Goal: Information Seeking & Learning: Learn about a topic

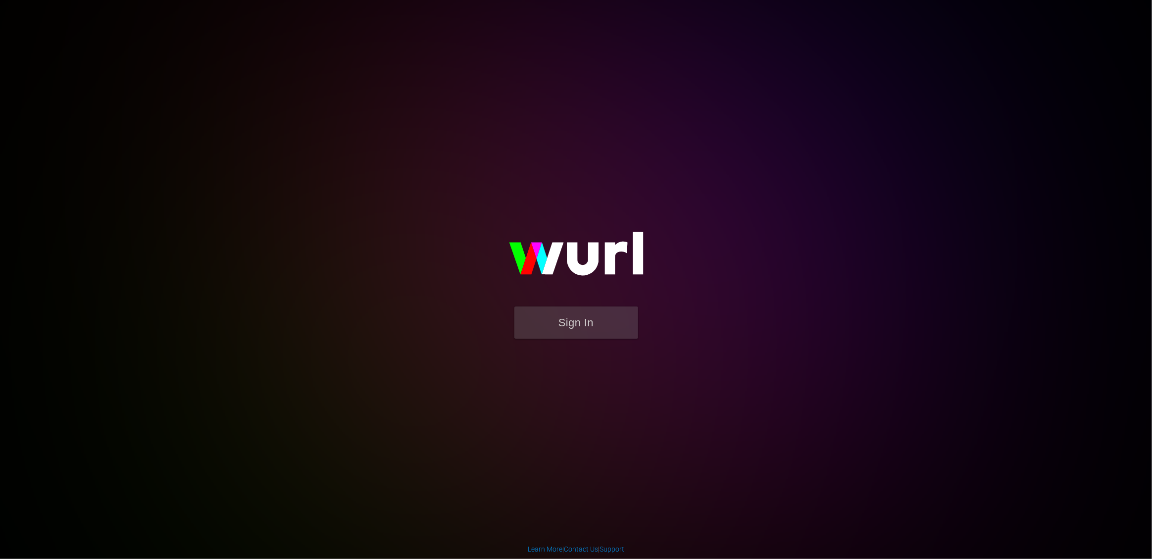
click at [604, 342] on form "Sign In" at bounding box center [576, 328] width 198 height 42
click at [587, 322] on button "Sign In" at bounding box center [577, 323] width 124 height 32
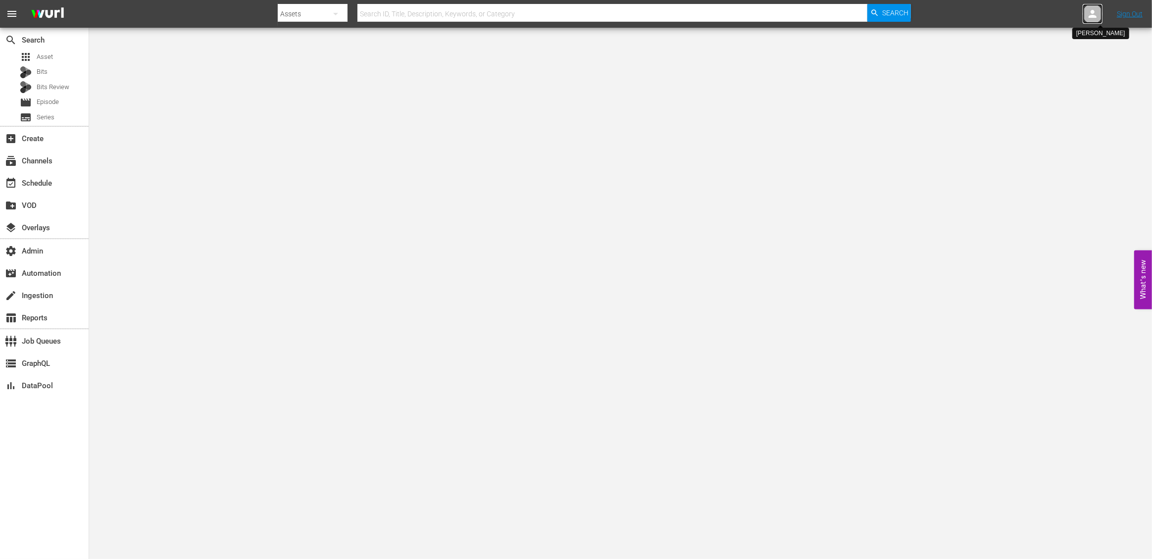
click at [1095, 16] on icon at bounding box center [1093, 14] width 8 height 8
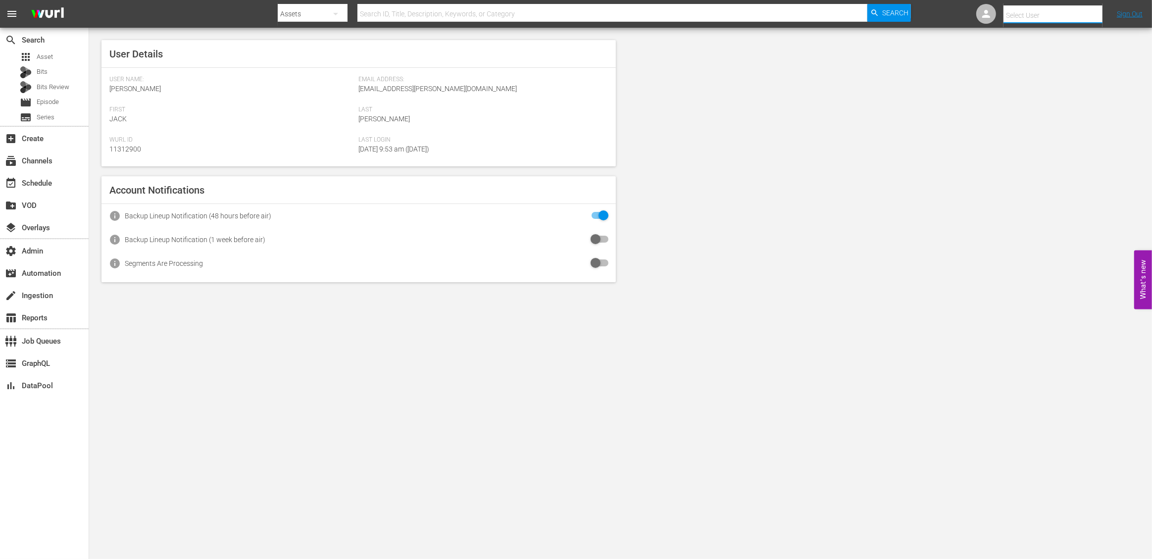
click at [1062, 15] on input "text" at bounding box center [1067, 15] width 127 height 24
click at [1022, 210] on div "Nicolle Trujillo <ntrujillo@gameshownetwork.com>" at bounding box center [1038, 209] width 155 height 24
type input "Nicolle Trujillo (11312362)"
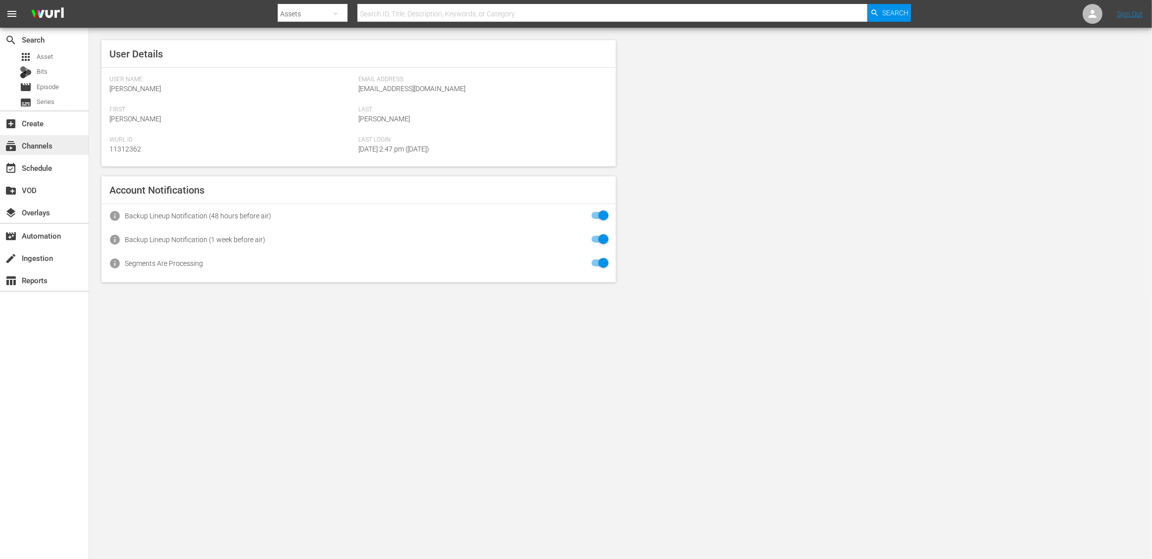
click at [47, 149] on div "subscriptions Channels" at bounding box center [27, 144] width 55 height 9
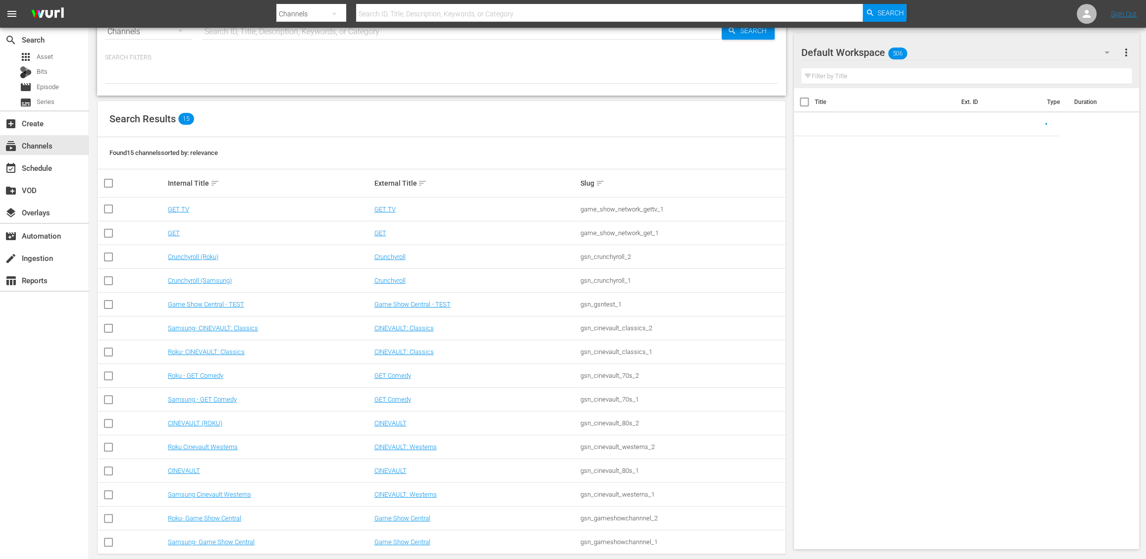
scroll to position [45, 0]
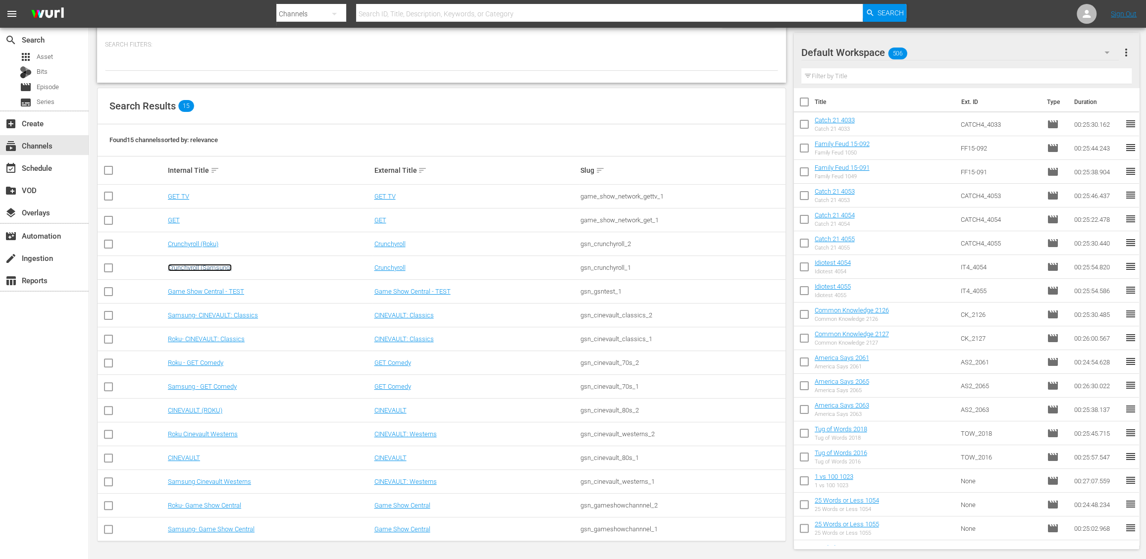
click at [213, 268] on link "Crunchyroll (Samsung)" at bounding box center [200, 267] width 64 height 7
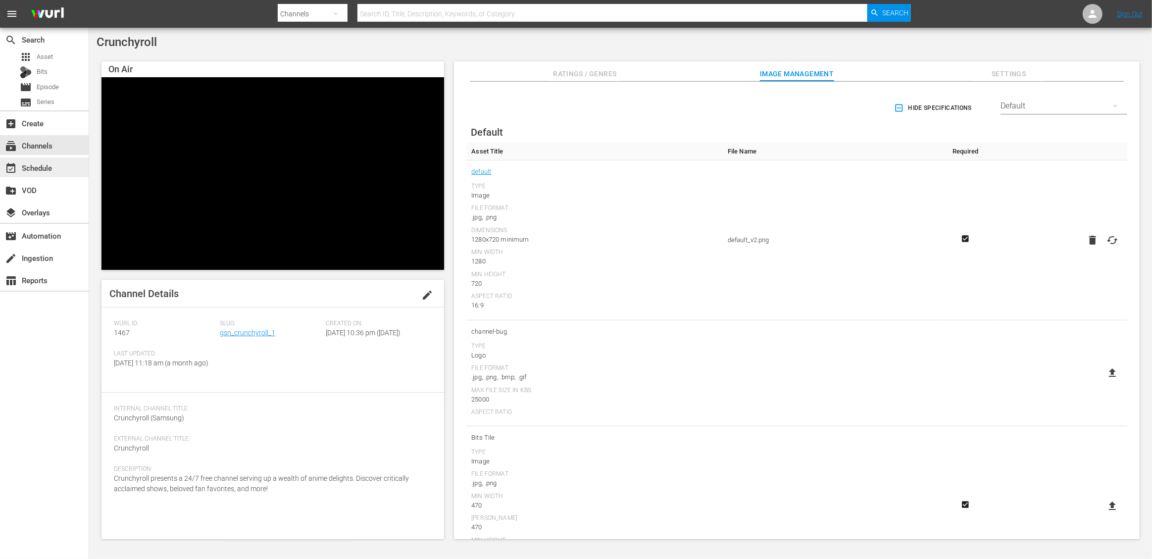
click at [36, 166] on div "event_available Schedule" at bounding box center [27, 166] width 55 height 9
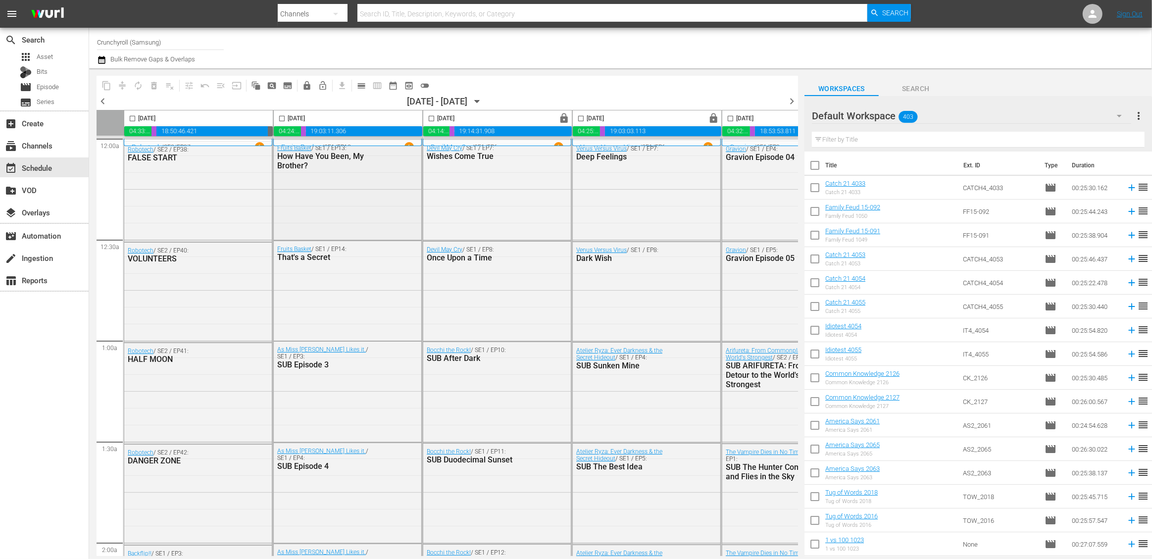
click at [329, 202] on div "Fruits Basket / SE1 / EP13: How Have You Been, My Brother?" at bounding box center [348, 189] width 148 height 98
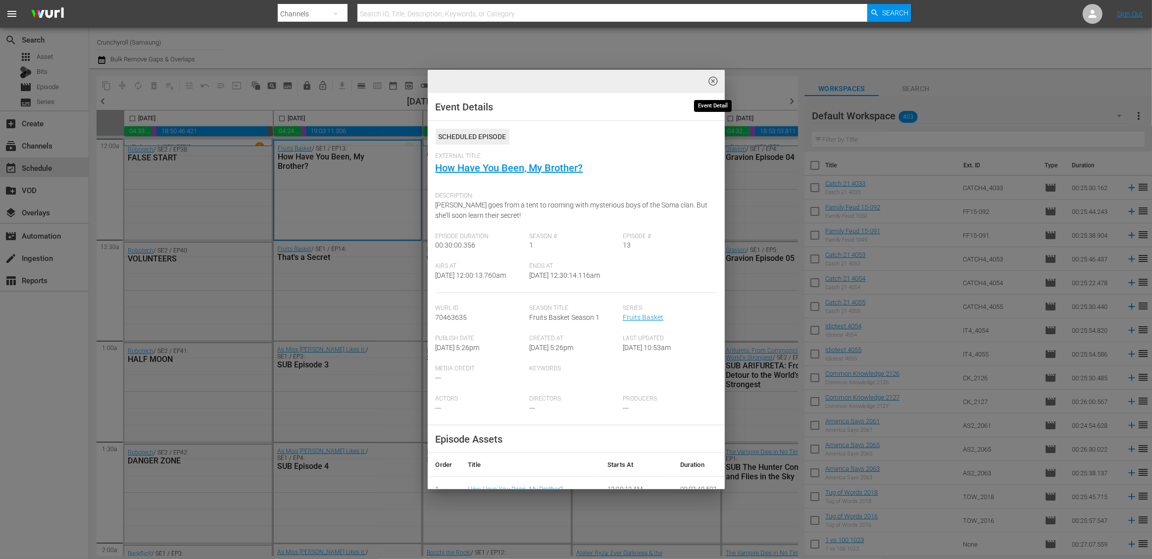
click at [713, 83] on span "highlight_off_icon" at bounding box center [713, 81] width 11 height 11
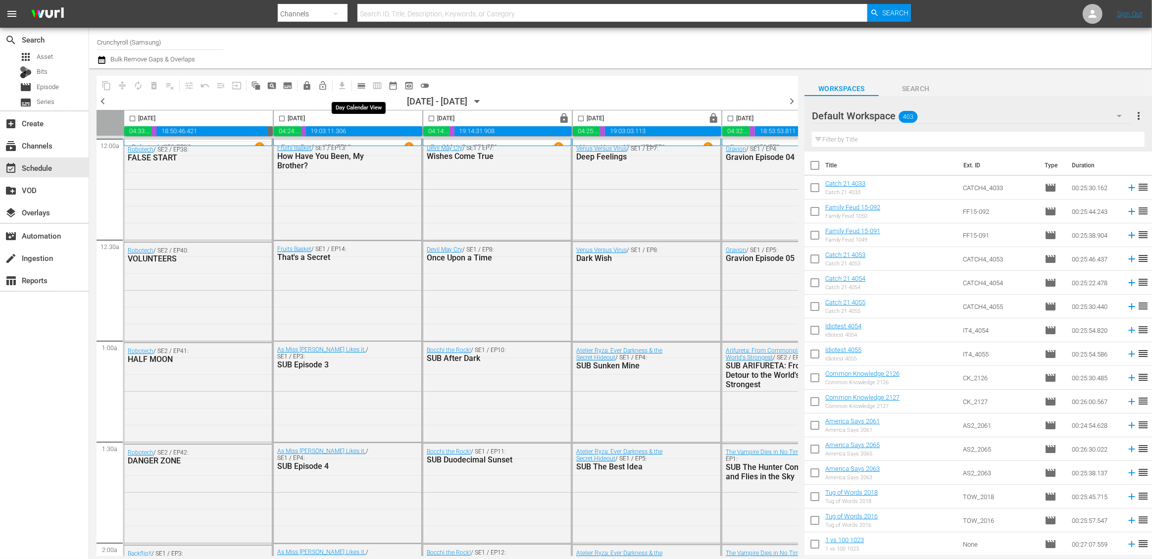
click at [358, 88] on span "calendar_view_day_outlined" at bounding box center [362, 86] width 10 height 10
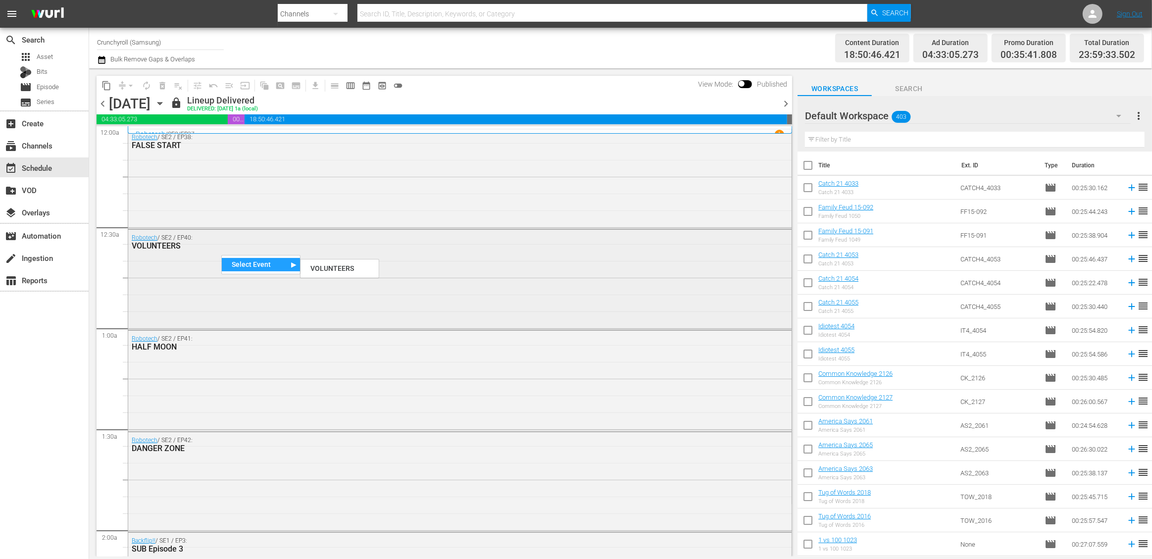
click at [445, 274] on div "Robotech / SE2 / EP40: VOLUNTEERS" at bounding box center [460, 279] width 664 height 98
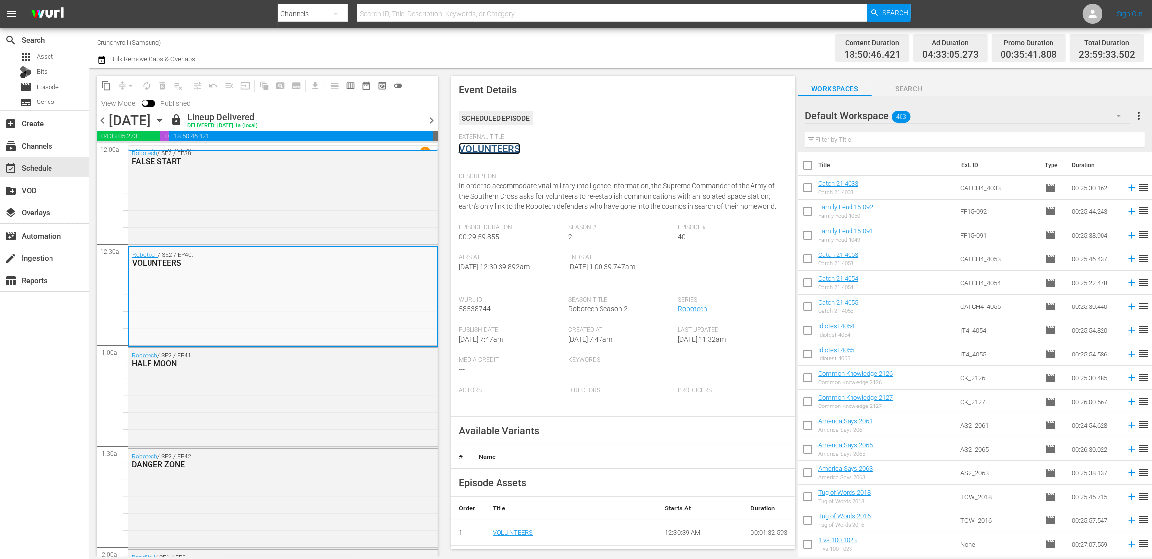
click at [494, 153] on link "VOLUNTEERS" at bounding box center [489, 149] width 61 height 12
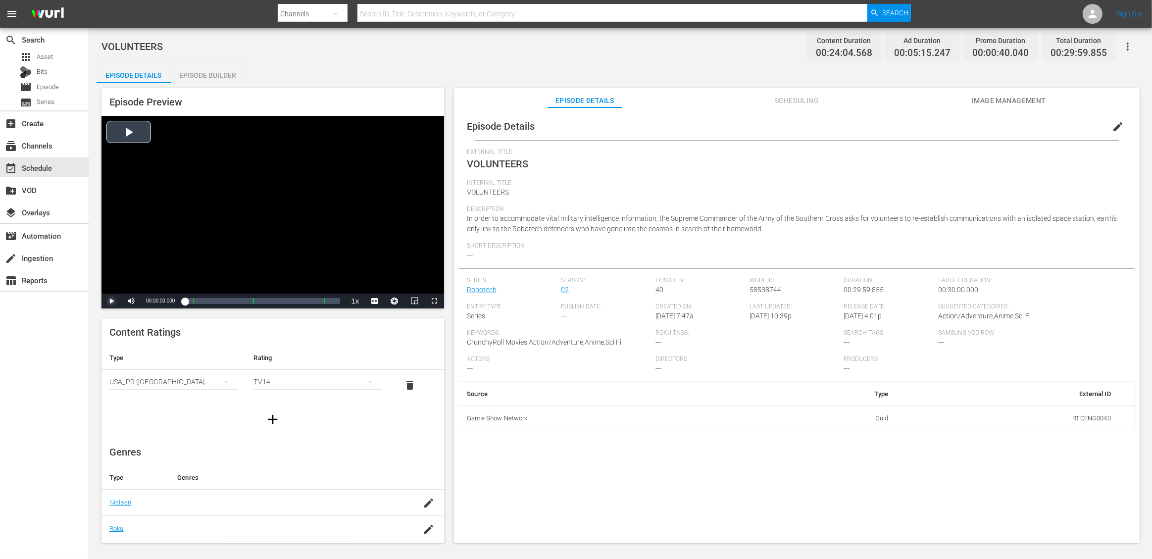
click at [111, 301] on span "Video Player" at bounding box center [111, 301] width 0 height 0
click at [208, 301] on div "Loaded : 1.65% 00:04:35.137 VOLUNTEERS (2/4) 00:00:01.583 Cue Point 1: 00:01:32…" at bounding box center [263, 301] width 156 height 10
click at [268, 302] on div "Loaded : 12.47% 00:16:08.711 VOLUNTEERS (3/4) 00:02:27.469 Cue Point 1: 00:01:3…" at bounding box center [263, 301] width 156 height 10
click at [375, 301] on span "Video Player" at bounding box center [375, 301] width 0 height 0
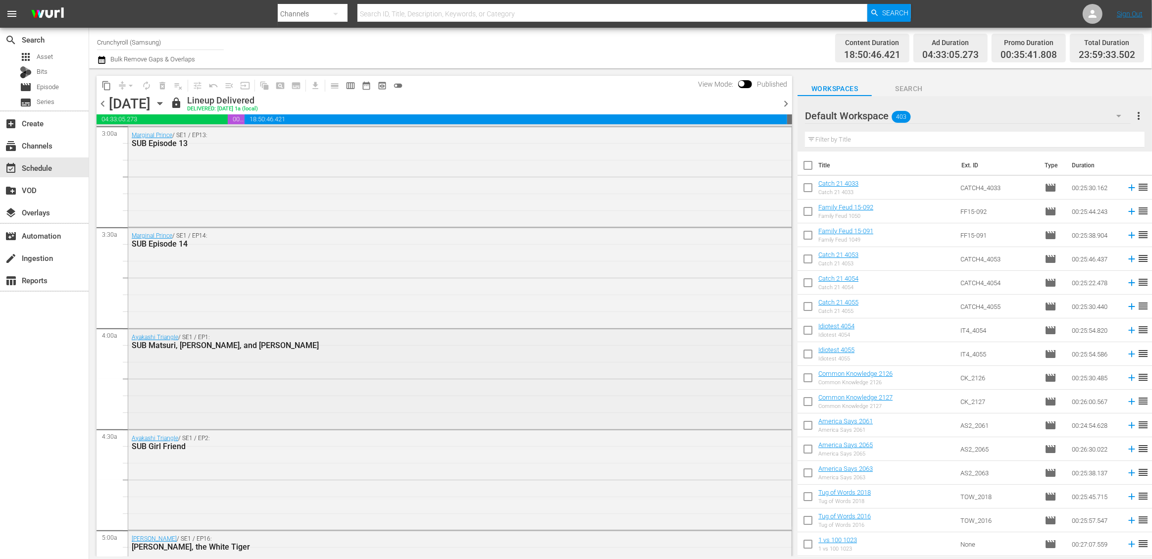
scroll to position [605, 0]
click at [308, 382] on div "Ayakashi Triangle / SE1 / EP1: SUB Matsuri, Suzu, and Ayakashi" at bounding box center [460, 380] width 664 height 98
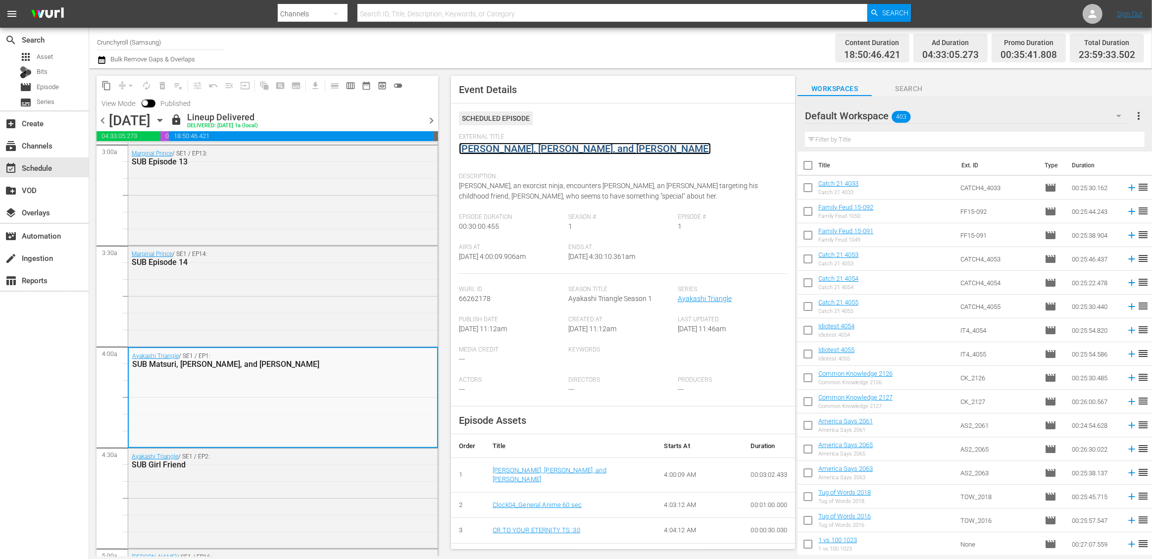
click at [505, 151] on link "Matsuri, Suzu, and Ayakashi" at bounding box center [585, 149] width 252 height 12
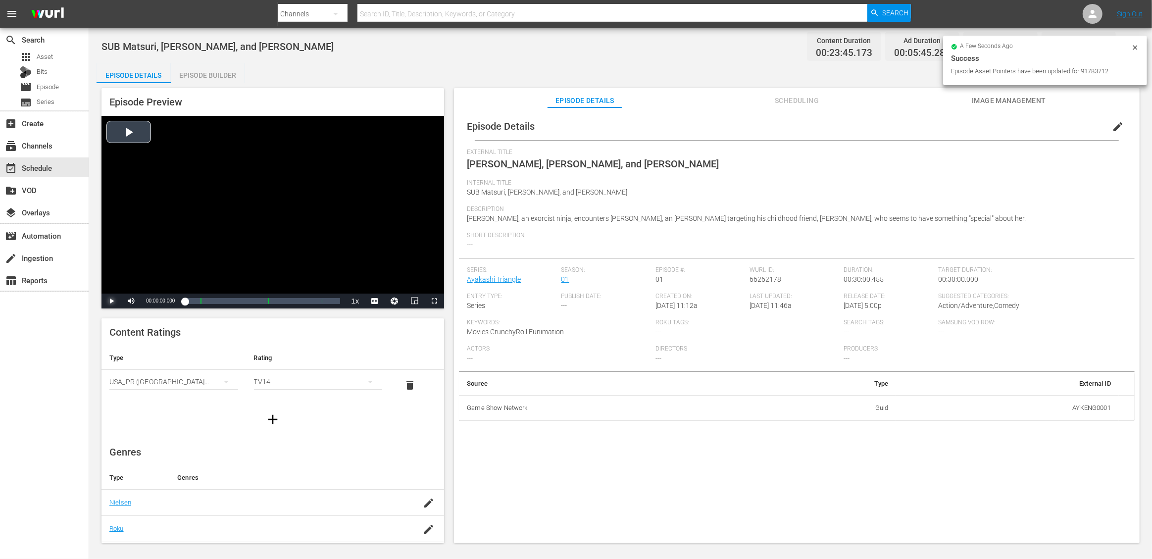
click at [111, 301] on span "Video Player" at bounding box center [111, 301] width 0 height 0
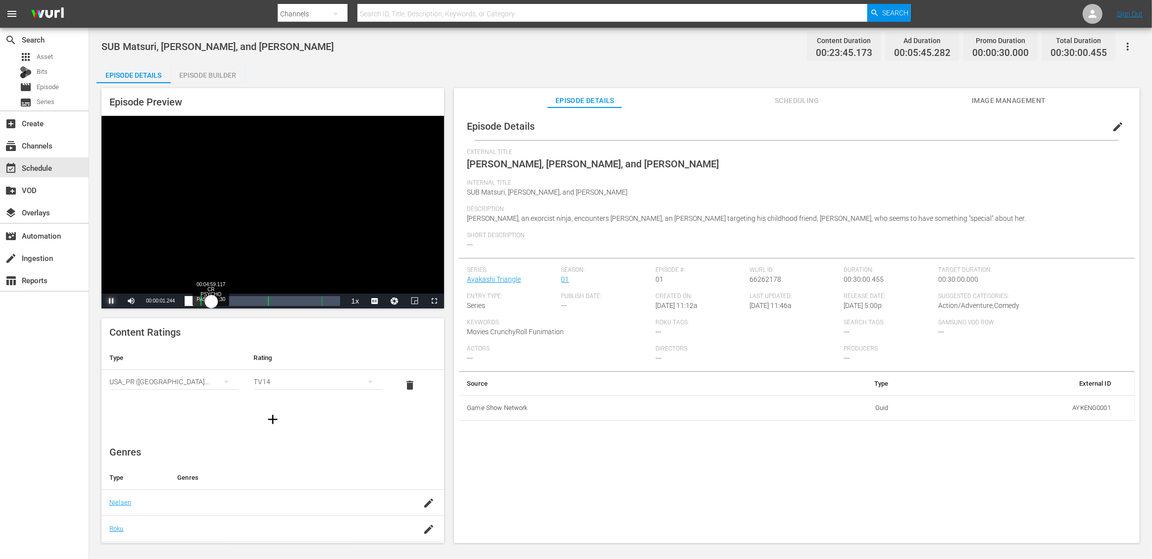
click at [211, 301] on div "Loaded : 1.26% 00:04:59.117 CR PSYCHO PASS TS :30 00:00:01.477 Cue Point 1: 00:…" at bounding box center [263, 301] width 156 height 10
click at [225, 299] on div "00:07:50.182 Matsuri, Suzu, and Ayakashi (2/4)" at bounding box center [225, 301] width 0 height 10
click at [375, 290] on span "en-us" at bounding box center [374, 288] width 15 height 7
click at [111, 301] on span "Video Player" at bounding box center [111, 301] width 0 height 0
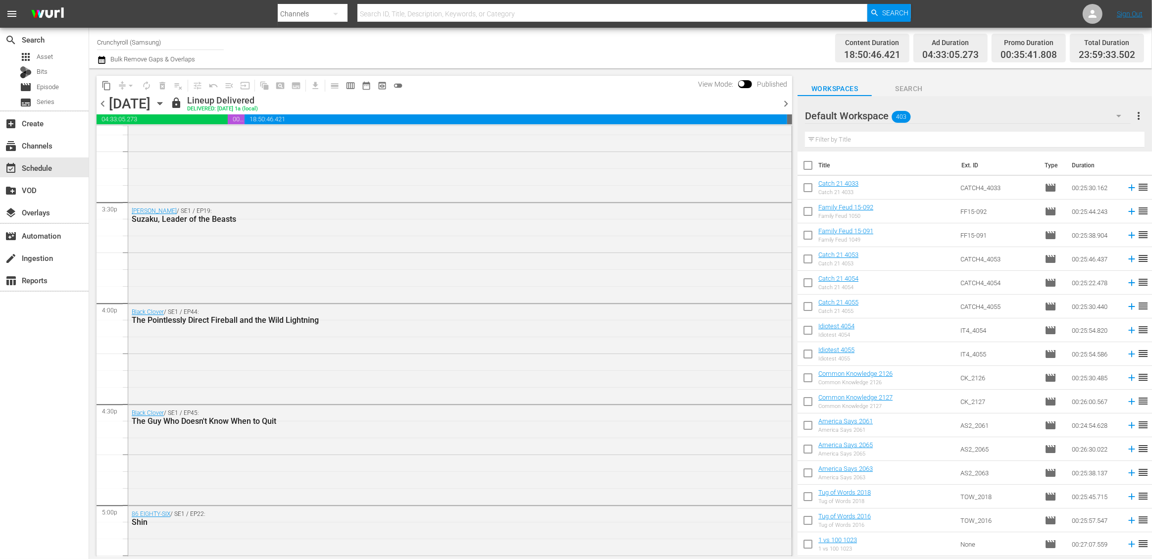
scroll to position [3206, 0]
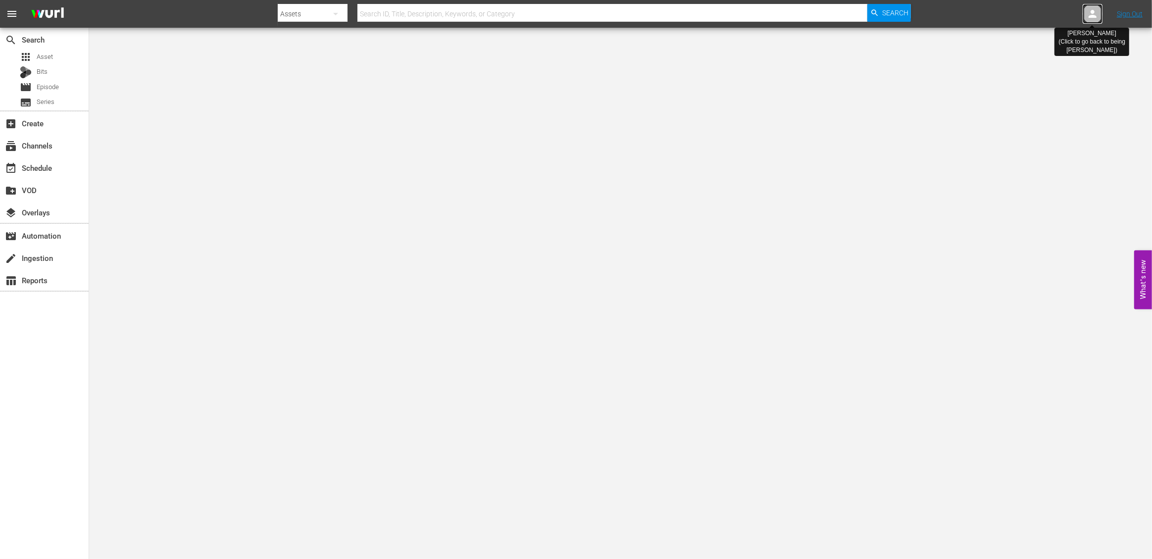
click at [1093, 16] on icon at bounding box center [1093, 14] width 8 height 8
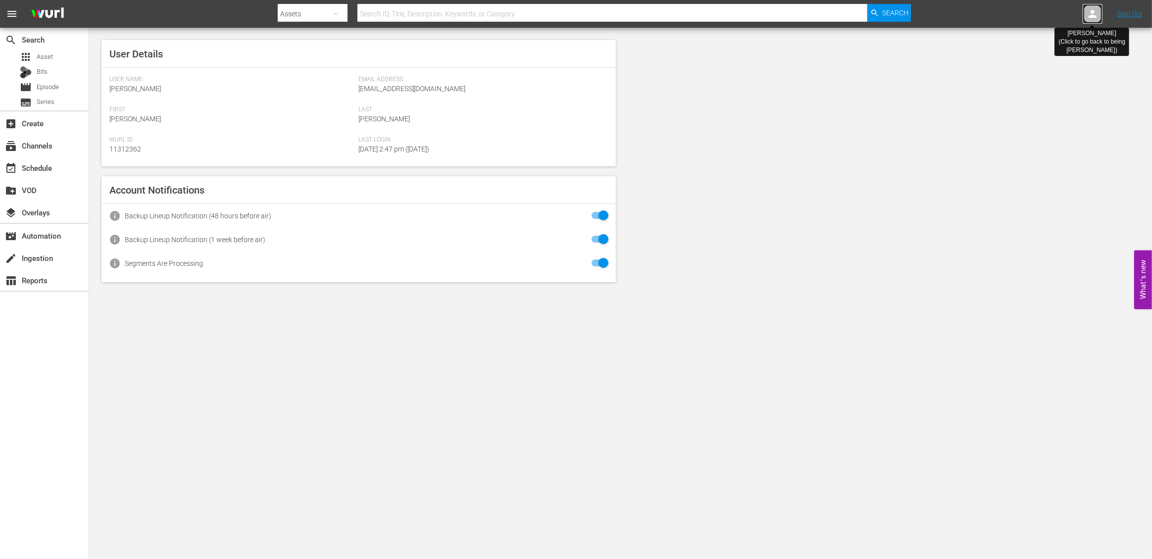
click at [1093, 16] on icon at bounding box center [1093, 14] width 8 height 8
click at [1097, 13] on icon at bounding box center [1093, 14] width 12 height 12
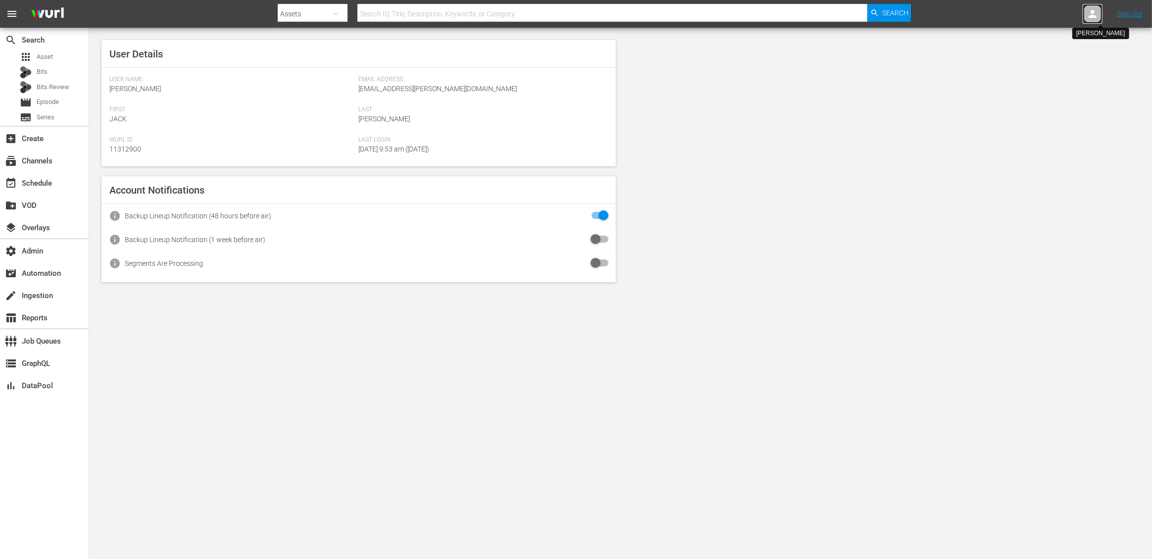
click at [1086, 18] on div at bounding box center [1093, 14] width 20 height 20
click at [1034, 20] on input "text" at bounding box center [1067, 15] width 127 height 24
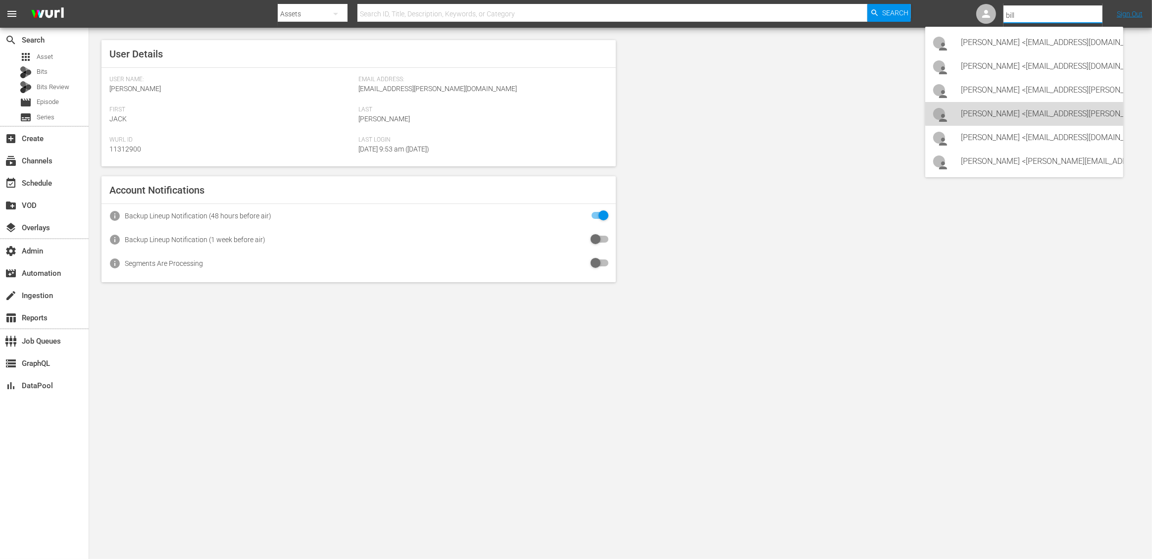
click at [1045, 108] on div "Bill Watts <bill.watts@amcnetworks.com>" at bounding box center [1038, 114] width 155 height 24
type input "Bill Watts (11313757)"
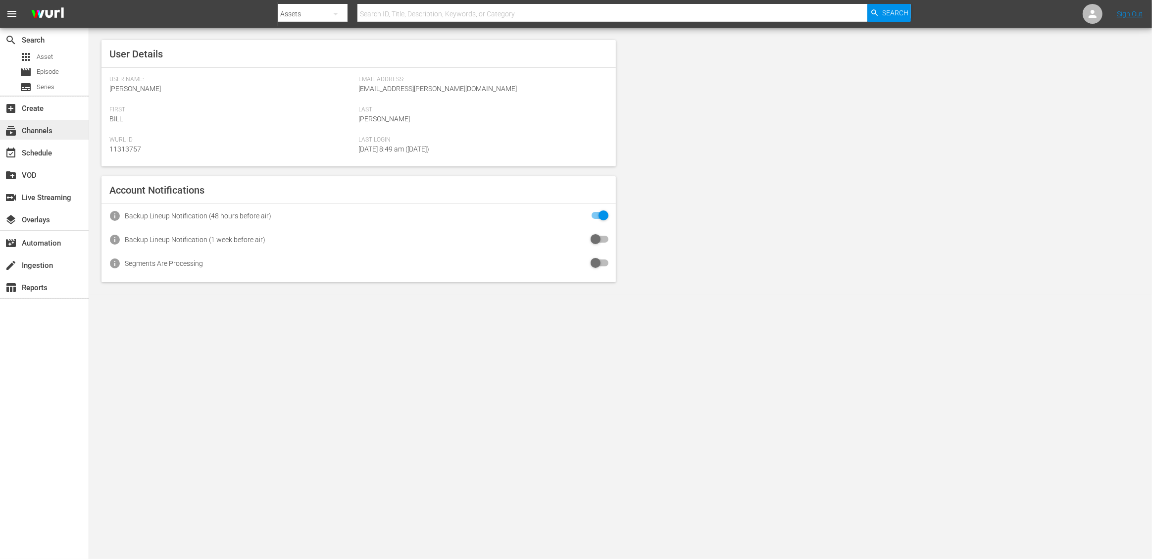
click at [52, 133] on div "subscriptions Channels" at bounding box center [27, 129] width 55 height 9
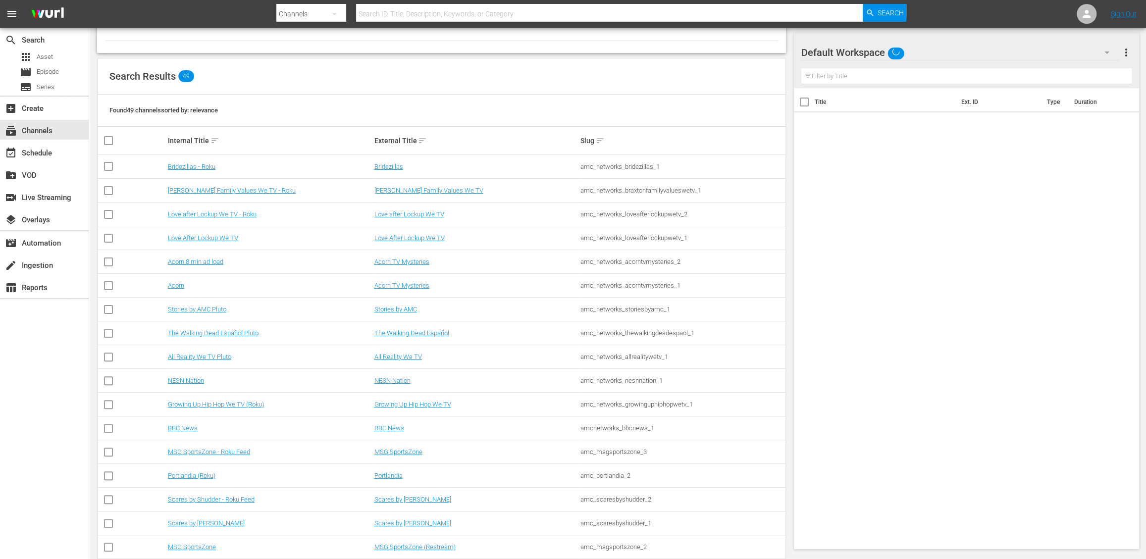
scroll to position [187, 0]
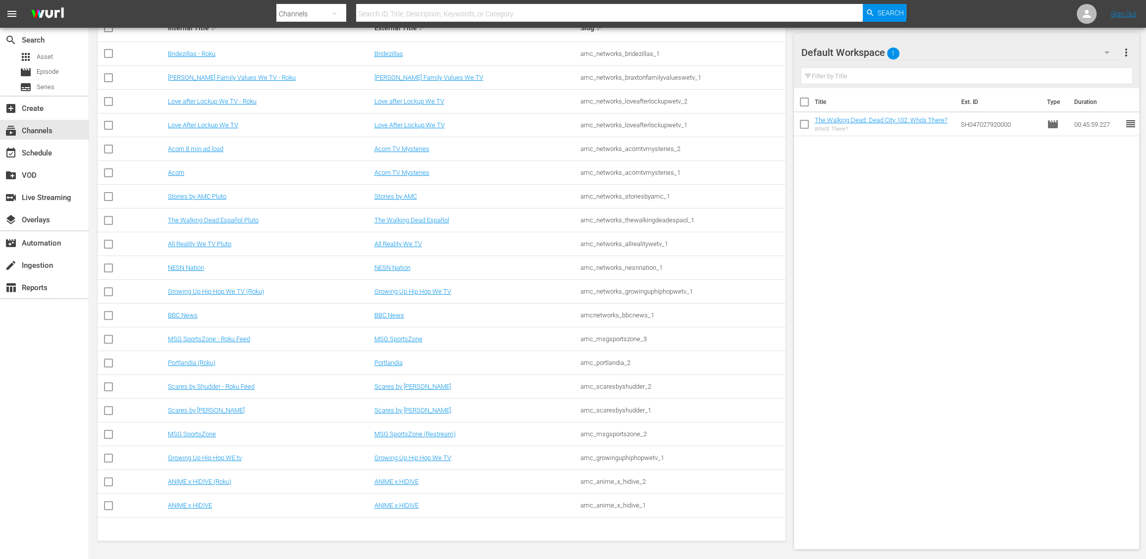
click at [306, 197] on div "Stories by AMC Pluto" at bounding box center [270, 196] width 204 height 7
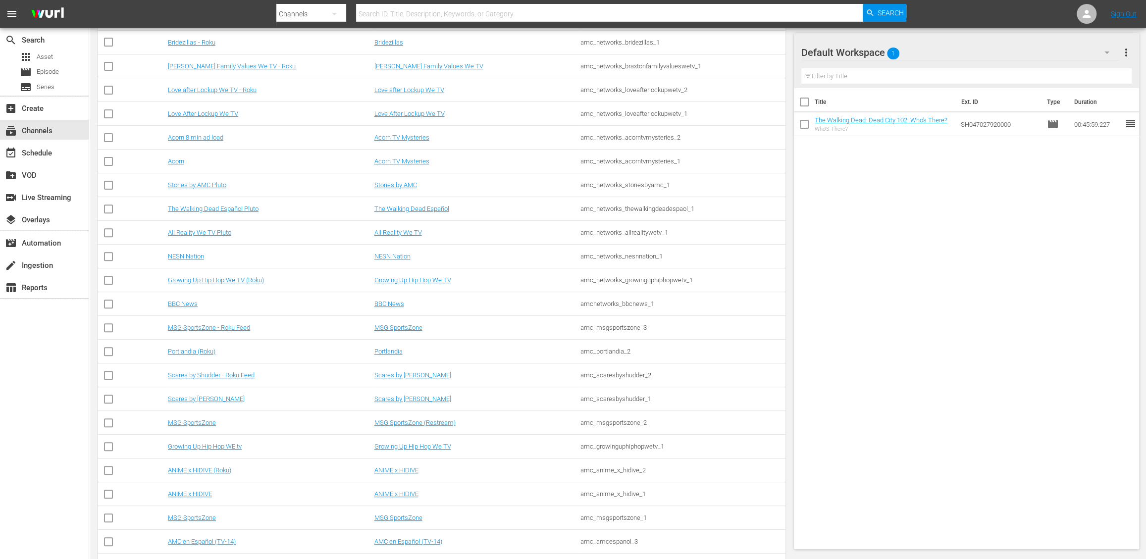
scroll to position [200, 0]
click at [207, 490] on link "ANIME x HIDIVE" at bounding box center [190, 492] width 44 height 7
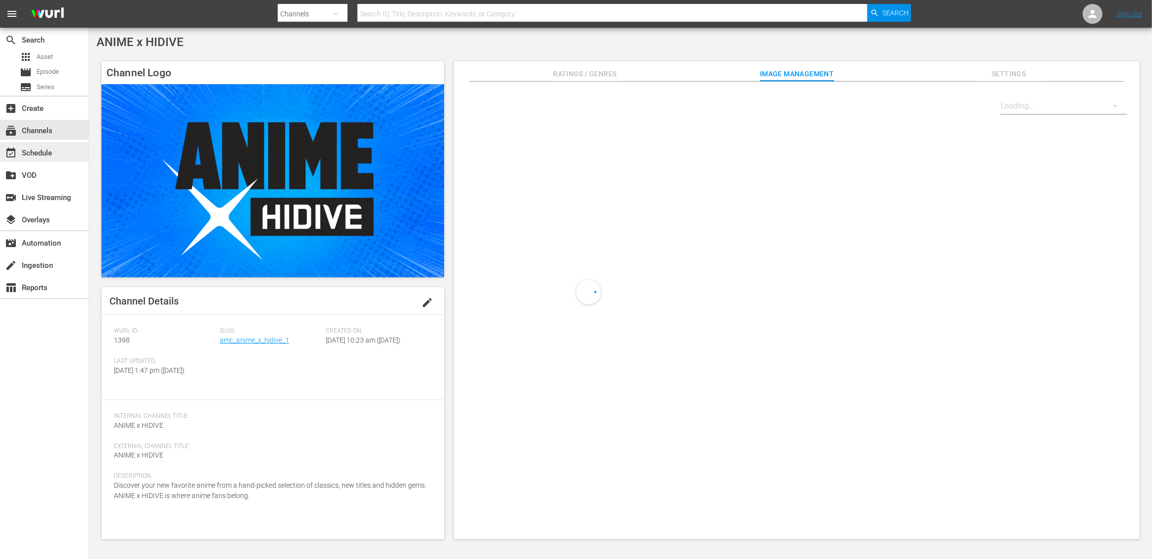
click at [46, 156] on div "event_available Schedule" at bounding box center [27, 151] width 55 height 9
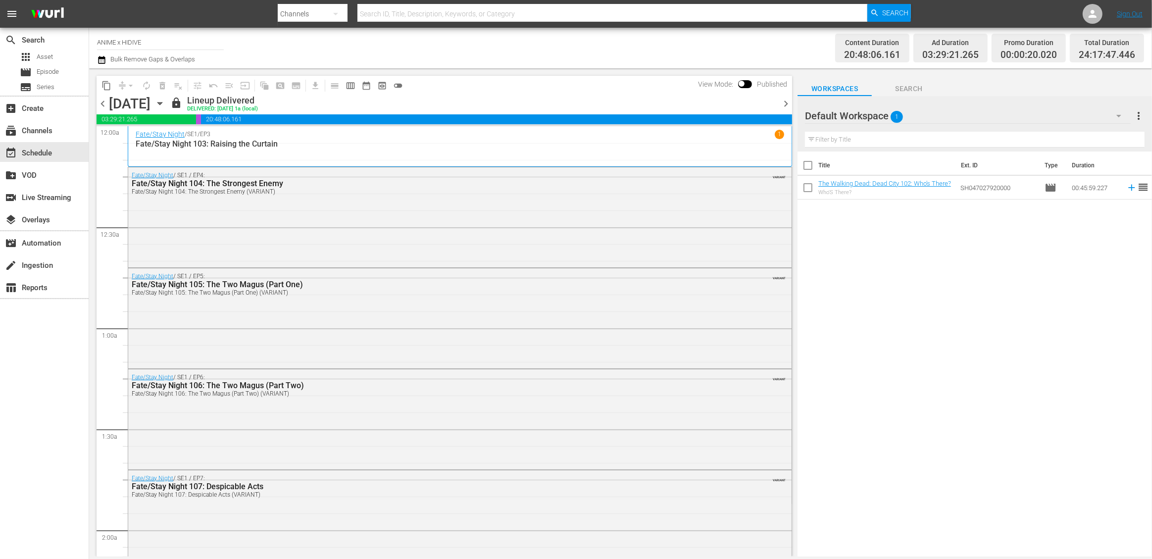
click at [295, 334] on div "Fate/Stay Night / SE1 / EP5: Fate/Stay Night 105: The Two Magus (Part One) Fate…" at bounding box center [460, 317] width 664 height 98
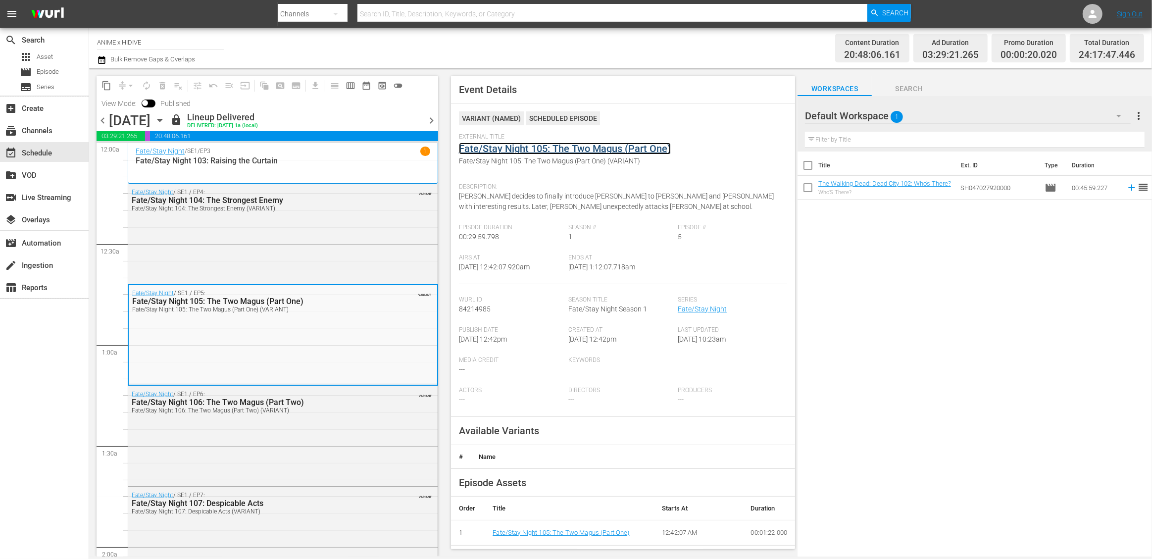
click at [599, 150] on link "Fate/Stay Night 105: The Two Magus (Part One)" at bounding box center [565, 149] width 212 height 12
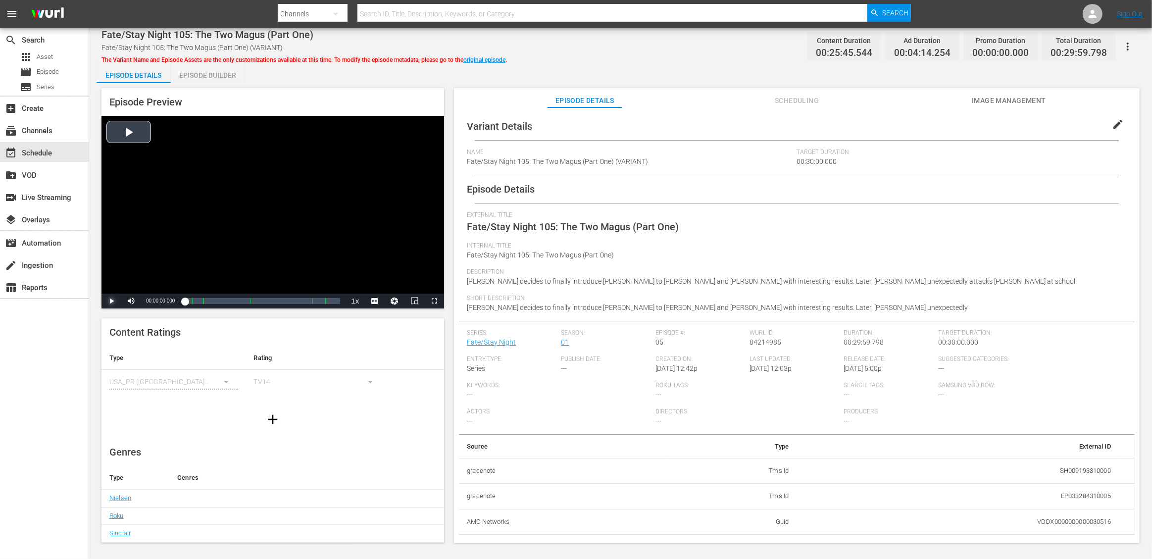
click at [111, 301] on span "Video Player" at bounding box center [111, 301] width 0 height 0
click at [221, 302] on div "Loaded : 0.77% 00:07:04.156 Fate/Stay Night 105: The Two Magus (Part One) (3/6)…" at bounding box center [263, 301] width 156 height 10
click at [273, 300] on div "Loaded : 23.70% 00:17:05.999 Fate/Stay Night 105: The Two Magus (Part One) (4/6…" at bounding box center [263, 301] width 156 height 10
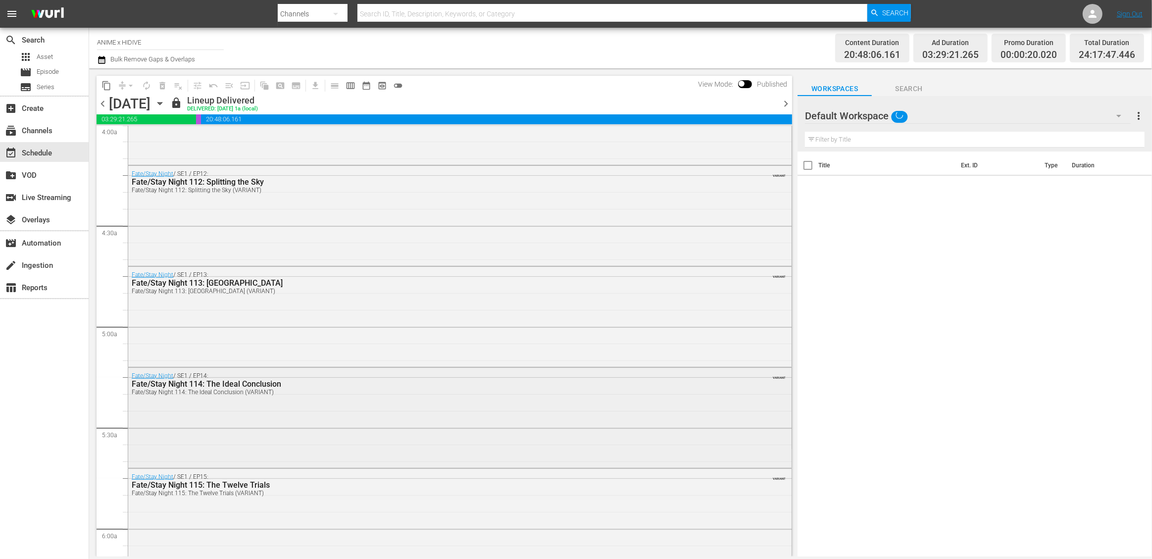
scroll to position [1244, 0]
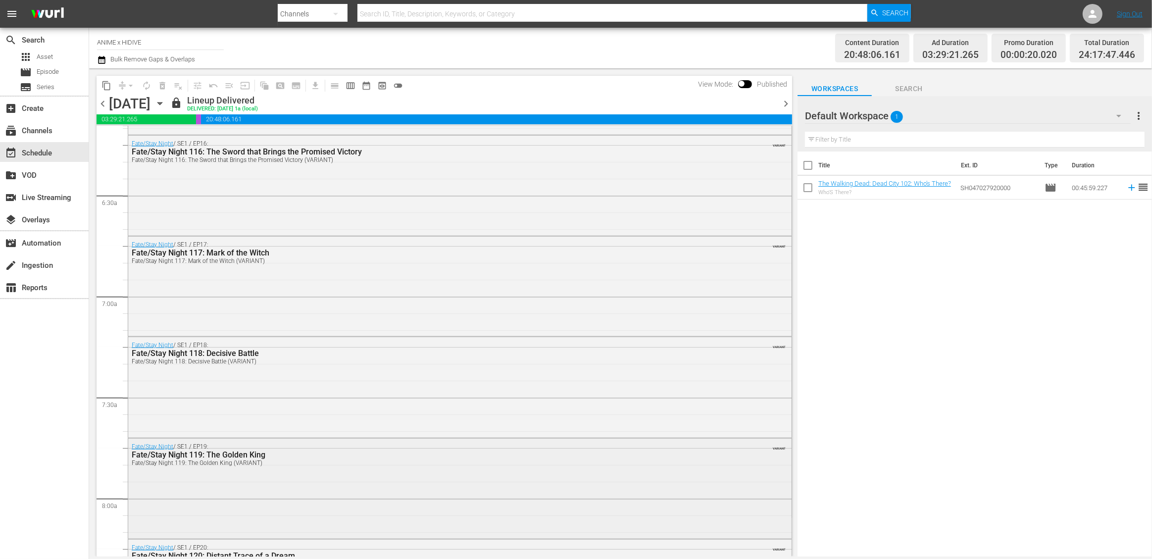
click at [274, 477] on div "Fate/Stay Night / SE1 / EP19: Fate/Stay Night 119: The Golden King Fate/Stay Ni…" at bounding box center [460, 488] width 664 height 98
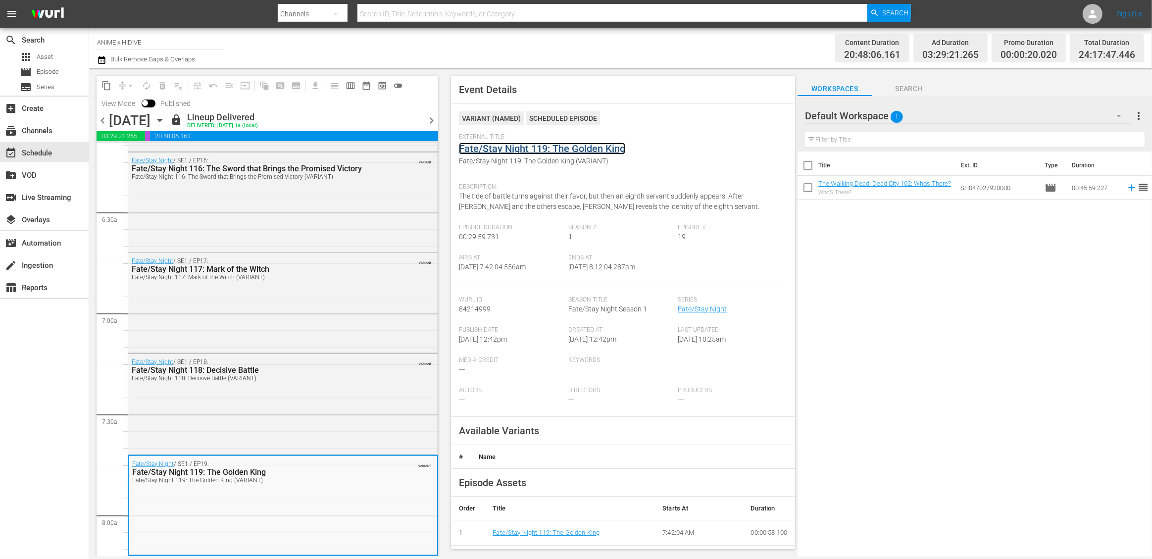
click at [572, 150] on link "Fate/Stay Night 119: The Golden King" at bounding box center [542, 149] width 166 height 12
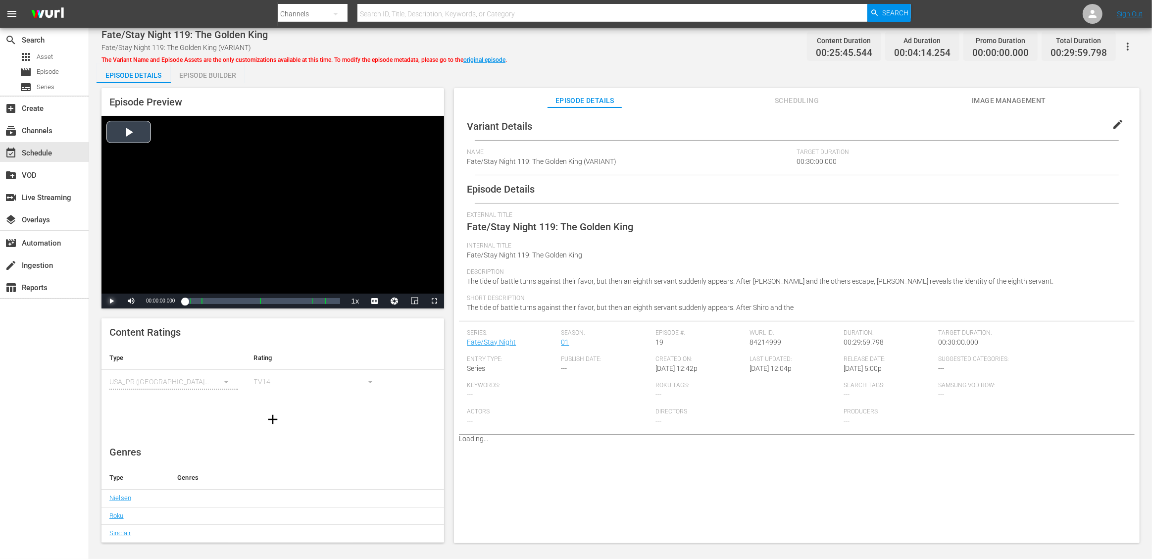
click at [111, 301] on span "Video Player" at bounding box center [111, 301] width 0 height 0
click at [216, 300] on div "Loaded : 0.77% 00:06:06.837 Fate/Stay Night 119: The Golden King (3/6) 00:00:00…" at bounding box center [263, 301] width 156 height 10
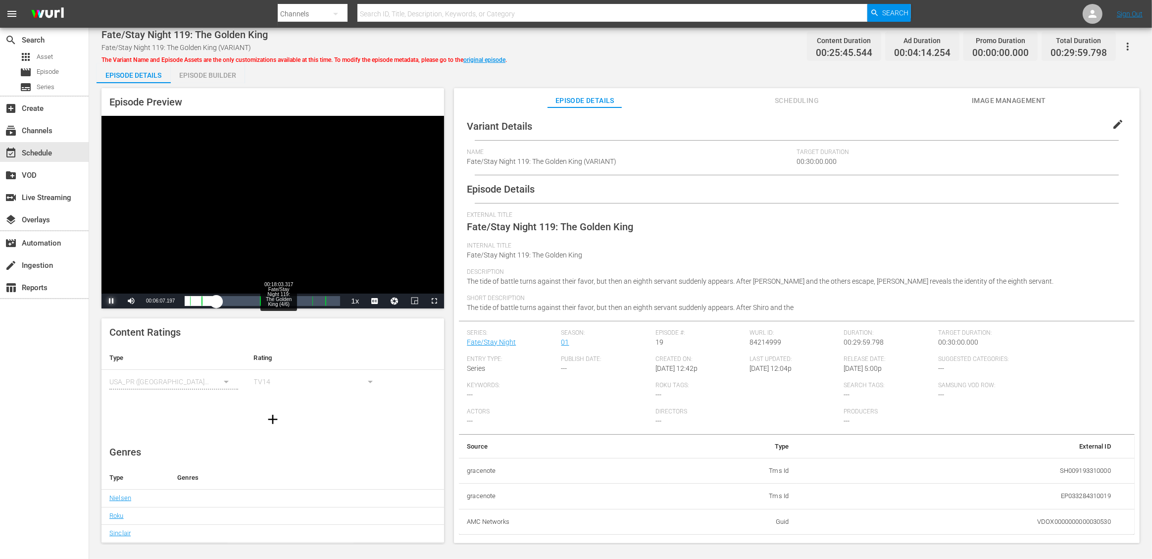
click at [278, 302] on div "00:18:03.317 Fate/Stay Night 119: The Golden King (4/6)" at bounding box center [278, 301] width 0 height 10
click at [111, 301] on span "Video Player" at bounding box center [111, 301] width 0 height 0
